Goal: Information Seeking & Learning: Find specific fact

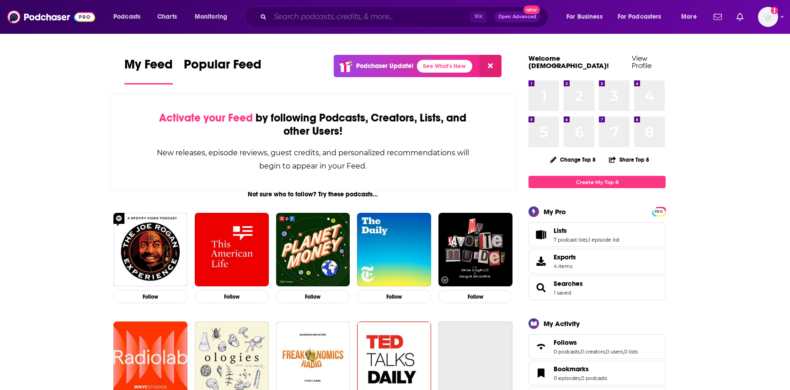
click at [356, 14] on input "Search podcasts, credits, & more..." at bounding box center [370, 17] width 200 height 15
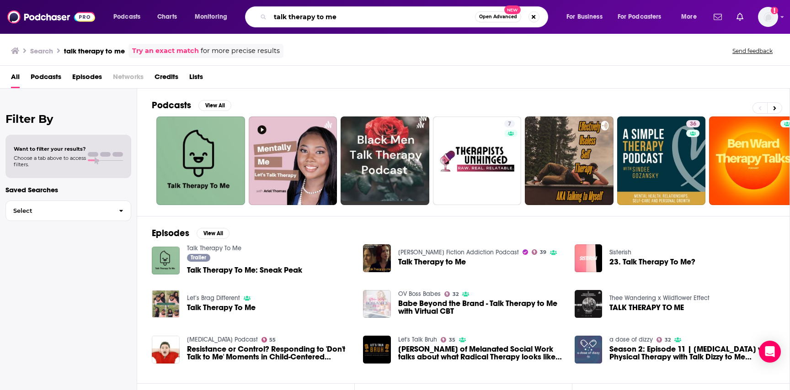
click at [400, 22] on input "talk therapy to me" at bounding box center [372, 17] width 205 height 15
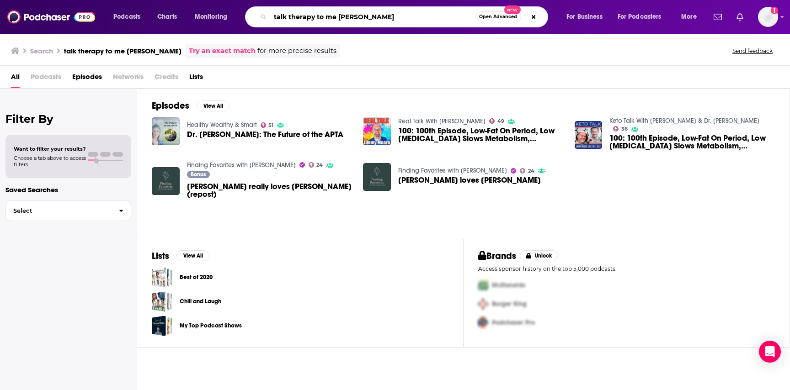
drag, startPoint x: 338, startPoint y: 15, endPoint x: 266, endPoint y: 14, distance: 72.7
click at [266, 14] on div "talk therapy to me [PERSON_NAME] Open Advanced New" at bounding box center [396, 16] width 303 height 21
type input "[PERSON_NAME]"
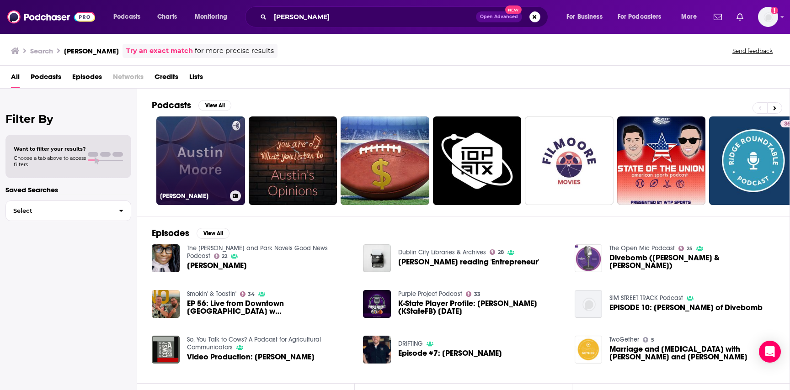
click at [188, 157] on link "[PERSON_NAME]" at bounding box center [200, 161] width 89 height 89
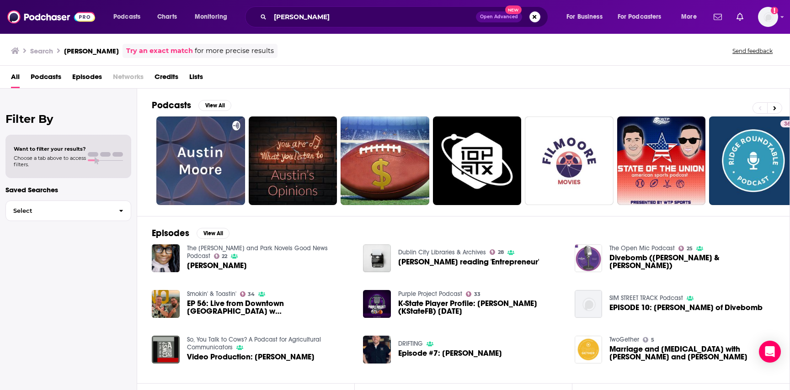
scroll to position [100, 0]
